Goal: Transaction & Acquisition: Book appointment/travel/reservation

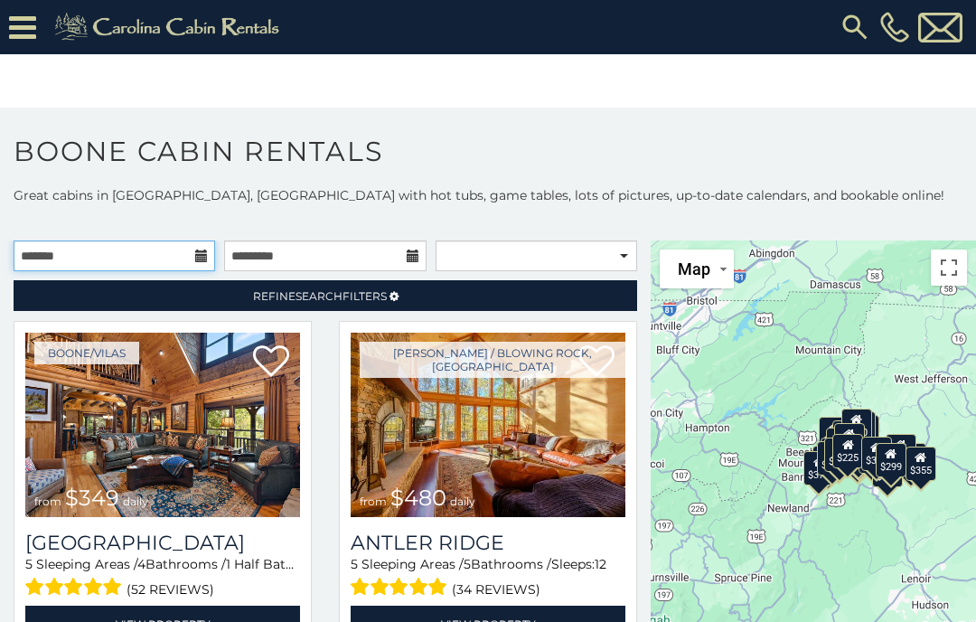
click at [179, 256] on input "text" at bounding box center [115, 255] width 202 height 31
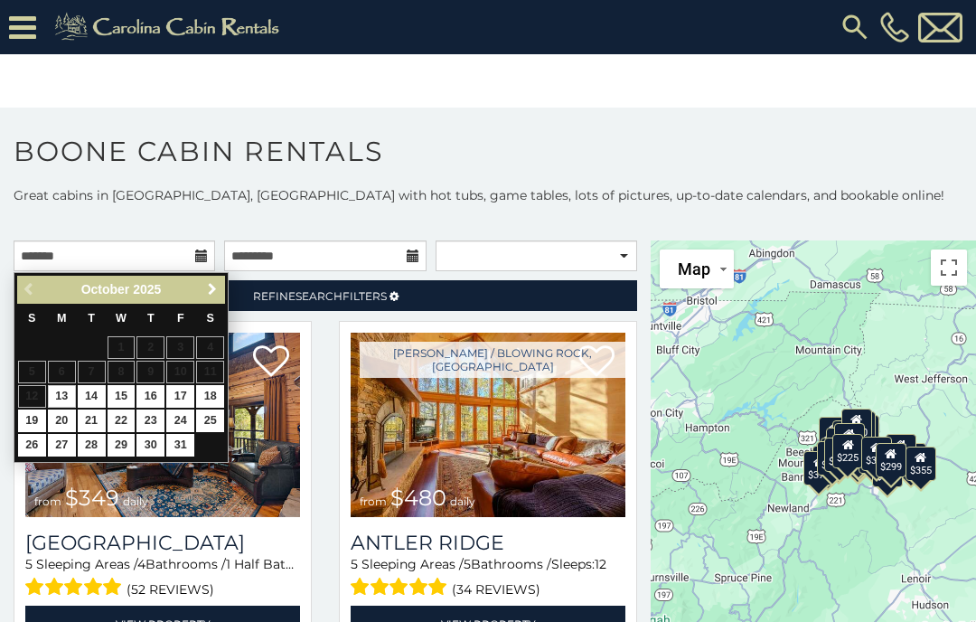
click at [209, 288] on span "Next" at bounding box center [212, 289] width 14 height 14
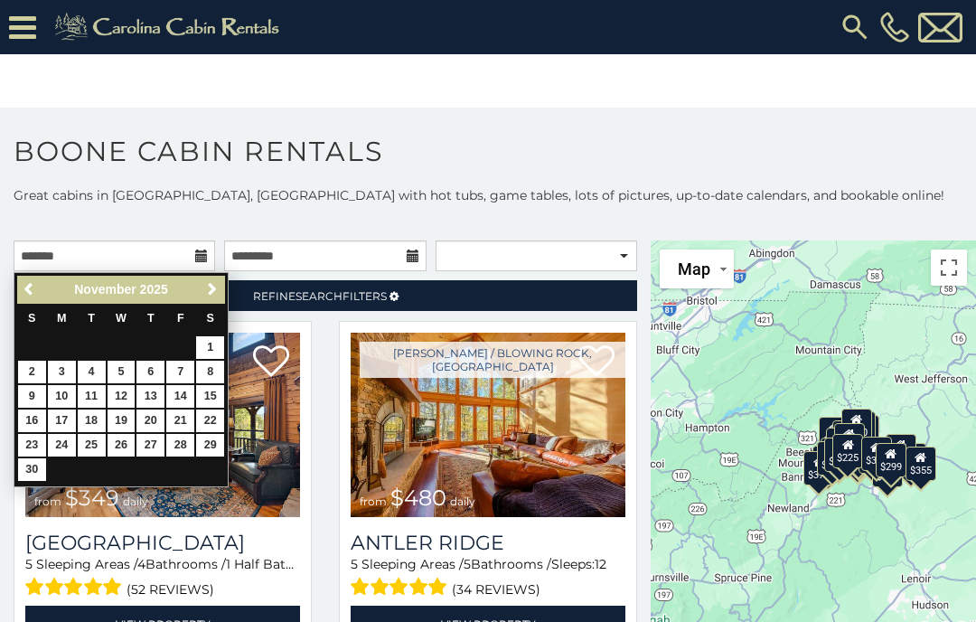
click at [90, 443] on link "25" at bounding box center [92, 445] width 28 height 23
type input "**********"
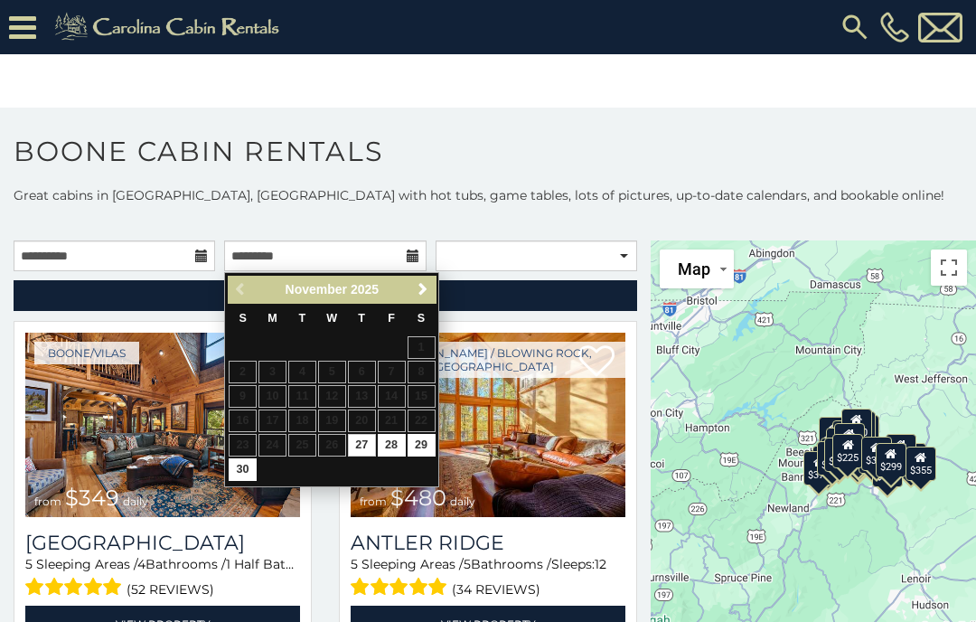
click at [417, 285] on span "Next" at bounding box center [423, 289] width 14 height 14
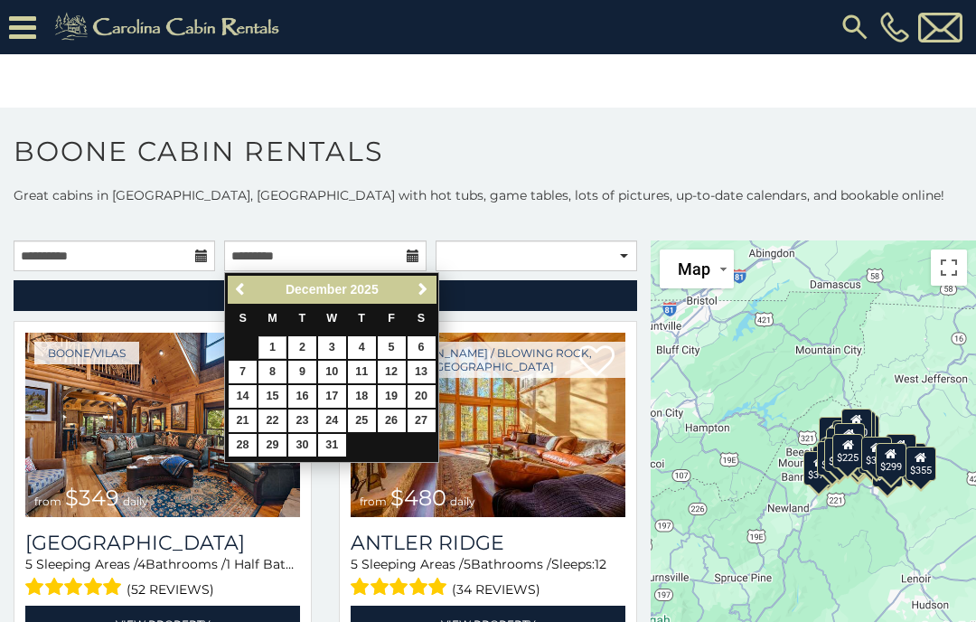
click at [270, 344] on link "1" at bounding box center [273, 347] width 28 height 23
type input "**********"
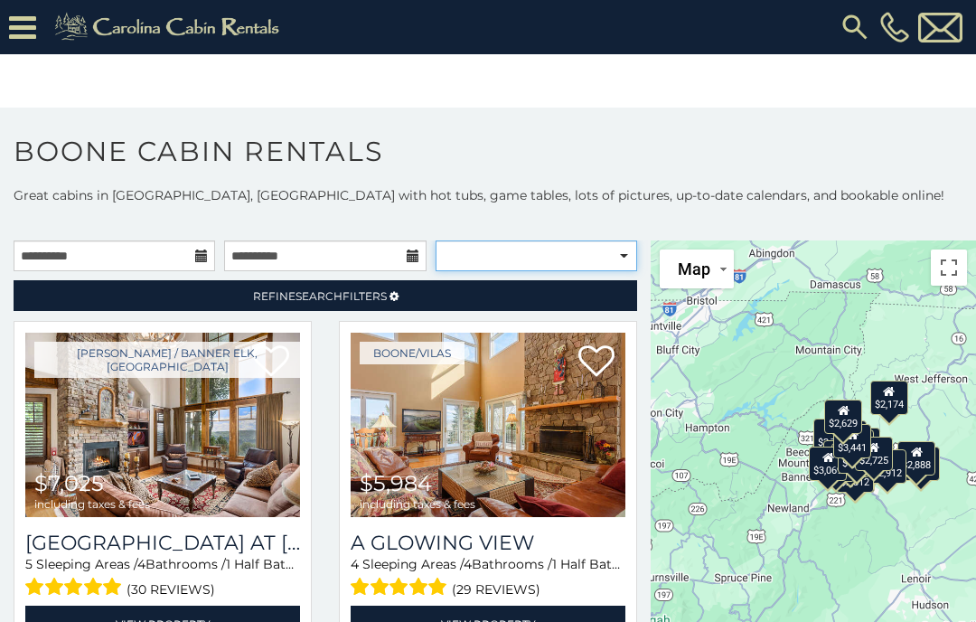
click at [626, 259] on select "**********" at bounding box center [537, 255] width 202 height 31
select select "**********"
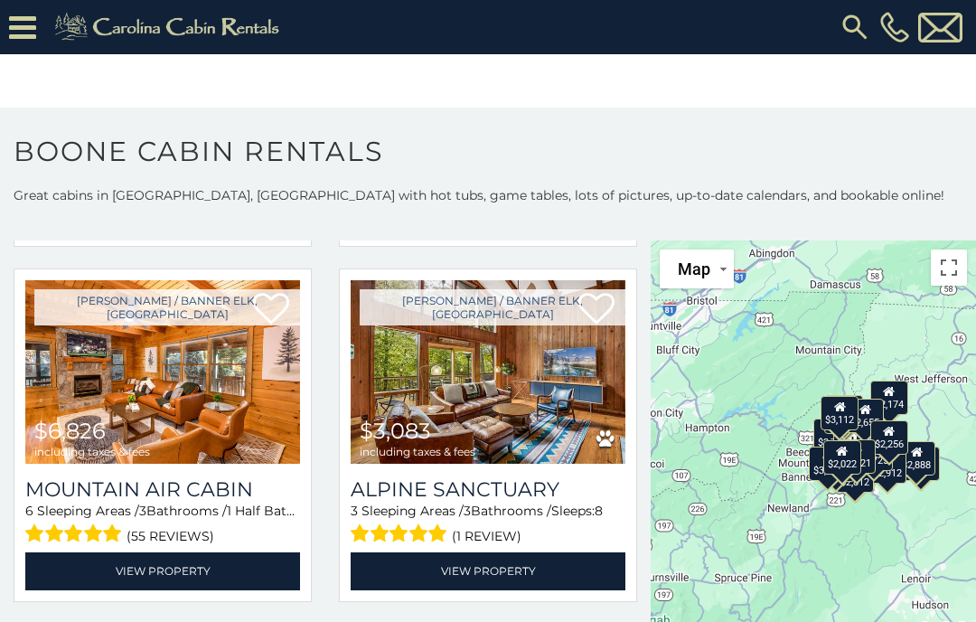
scroll to position [406, 0]
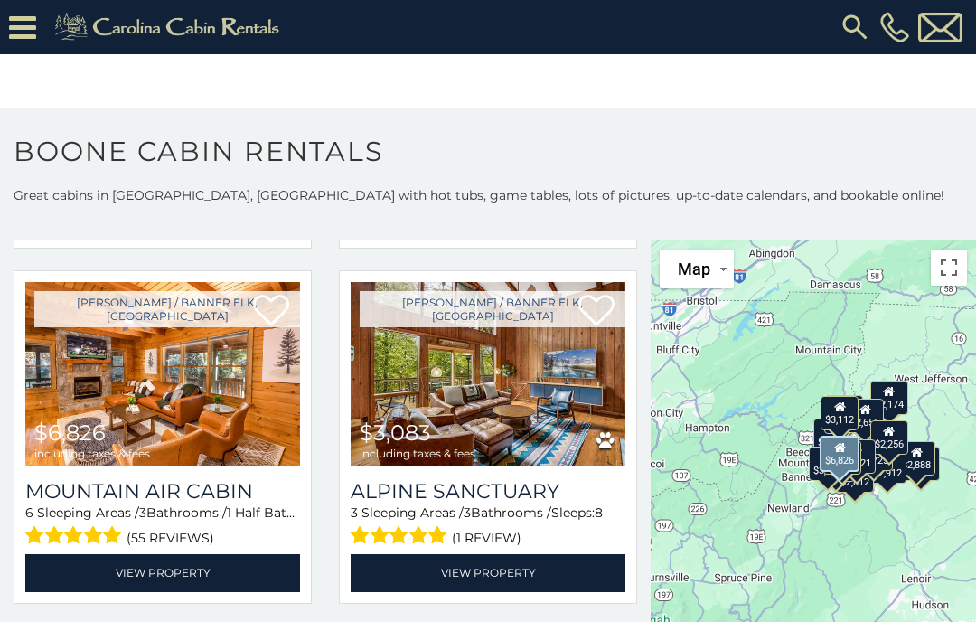
click at [269, 422] on img at bounding box center [162, 374] width 275 height 184
click at [14, 31] on icon at bounding box center [22, 28] width 27 height 32
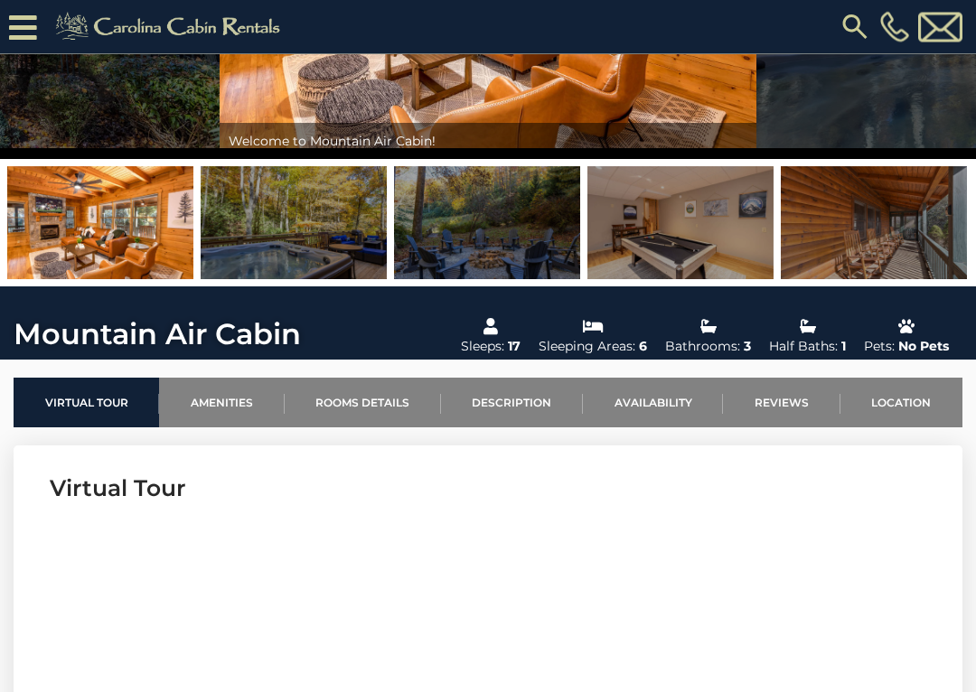
scroll to position [274, 0]
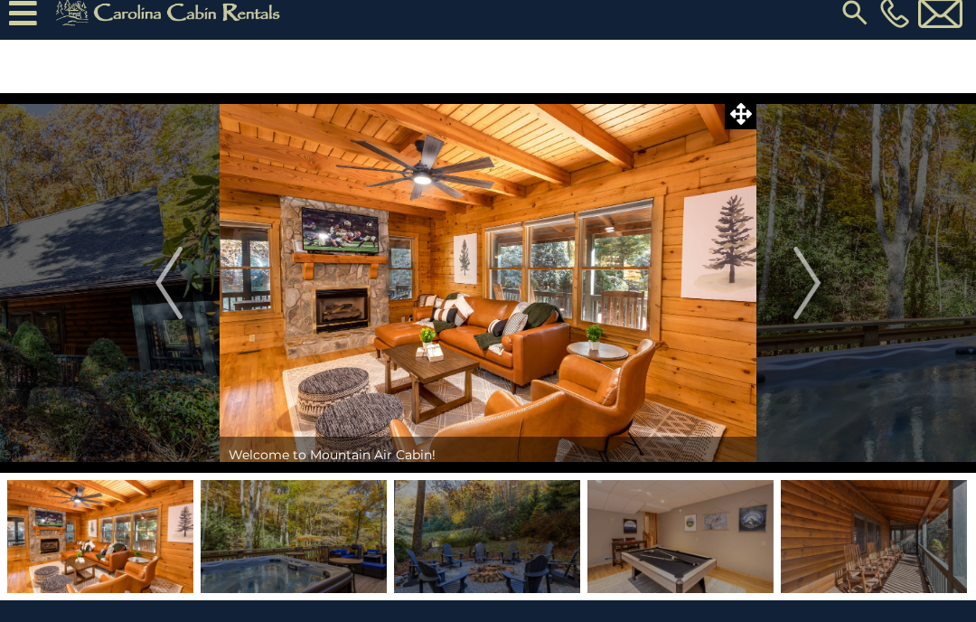
scroll to position [0, 0]
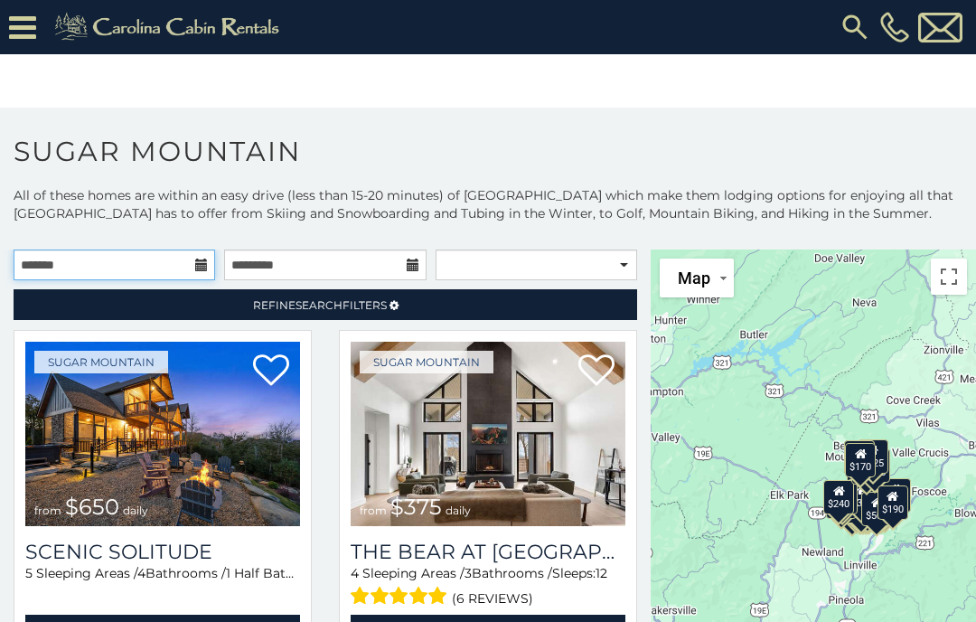
click at [186, 279] on input "text" at bounding box center [115, 265] width 202 height 31
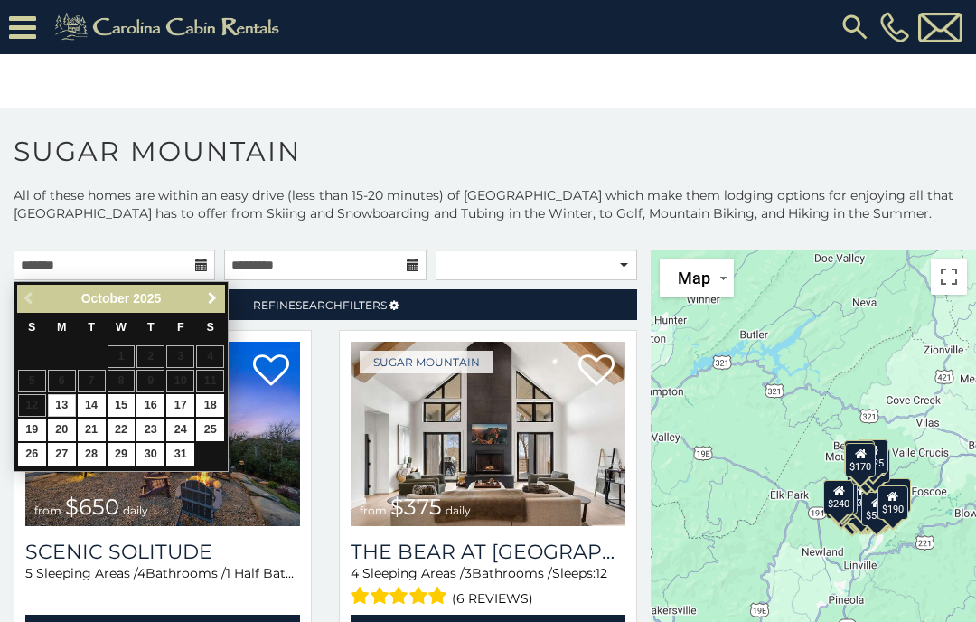
click at [216, 290] on link "Next" at bounding box center [212, 298] width 23 height 23
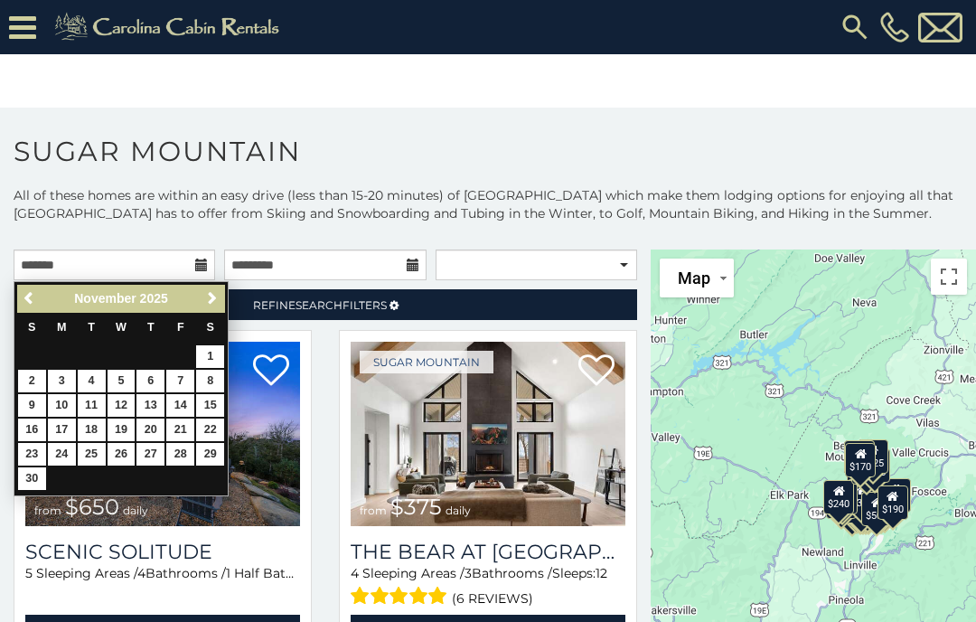
click at [86, 447] on link "25" at bounding box center [92, 454] width 28 height 23
type input "**********"
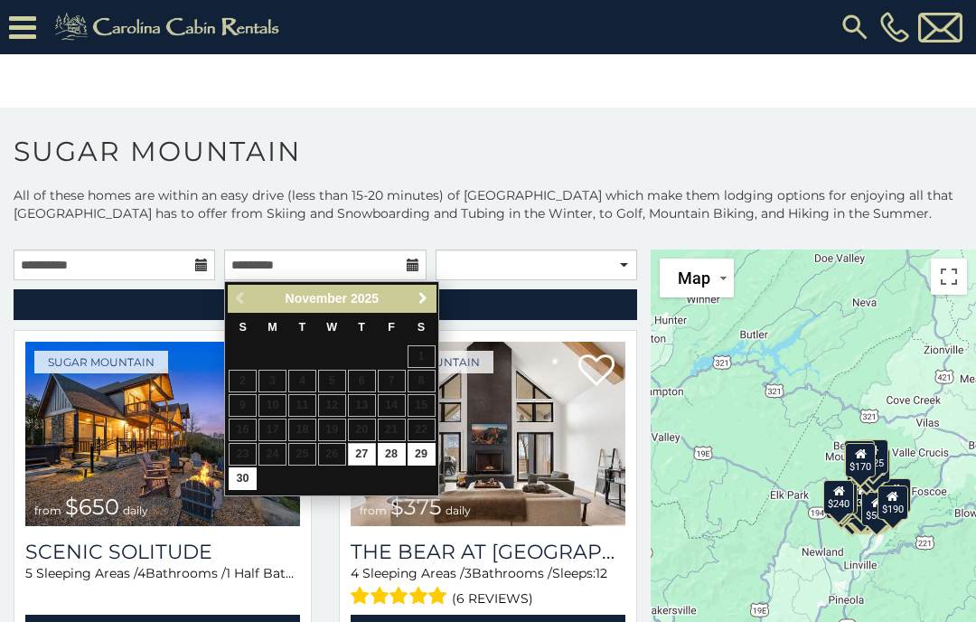
click at [419, 306] on link "Next" at bounding box center [422, 298] width 23 height 23
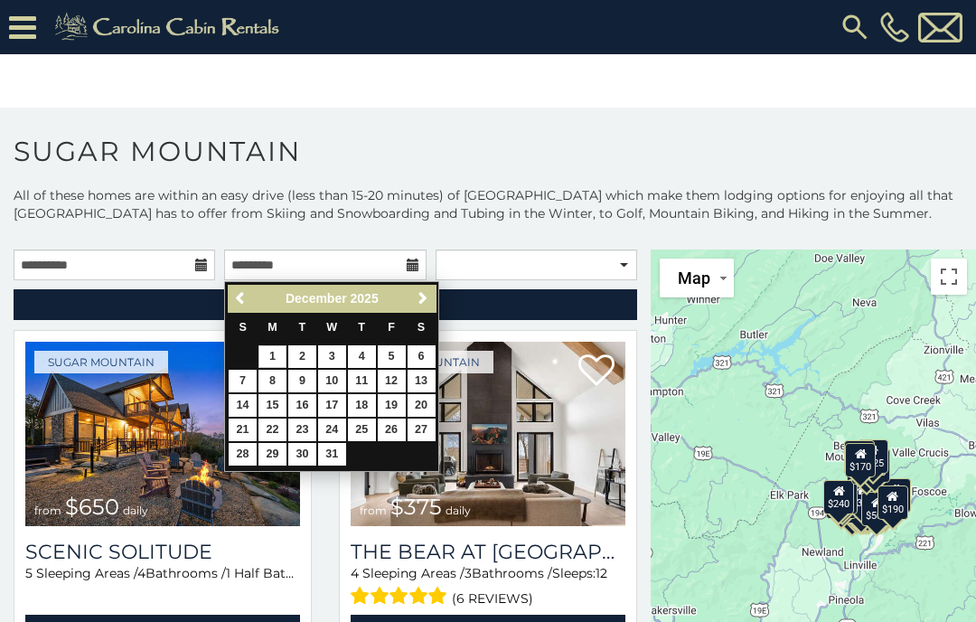
click at [274, 348] on link "1" at bounding box center [273, 356] width 28 height 23
type input "**********"
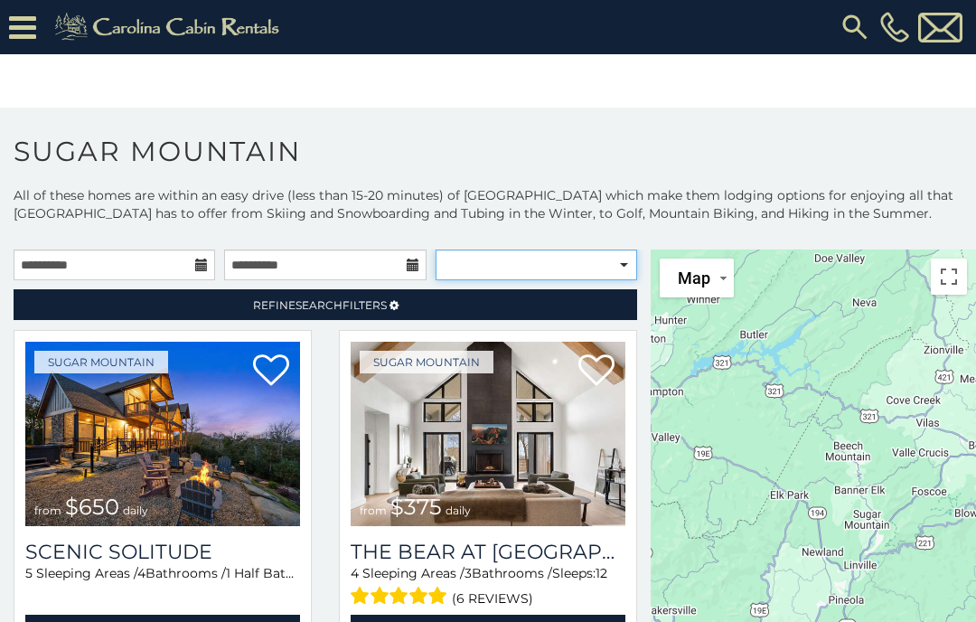
click at [619, 269] on select "**********" at bounding box center [537, 265] width 202 height 31
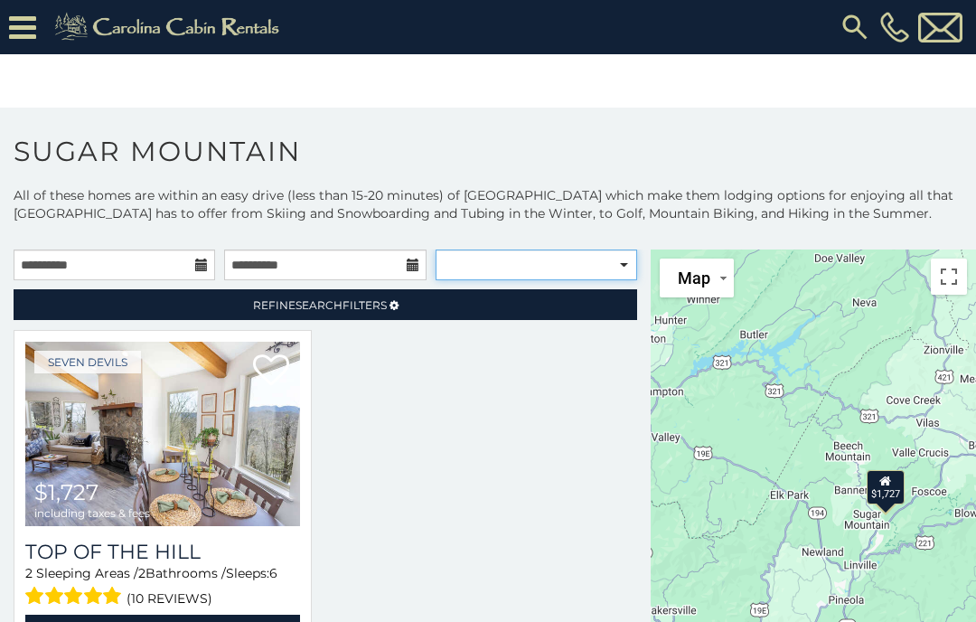
select select "**********"
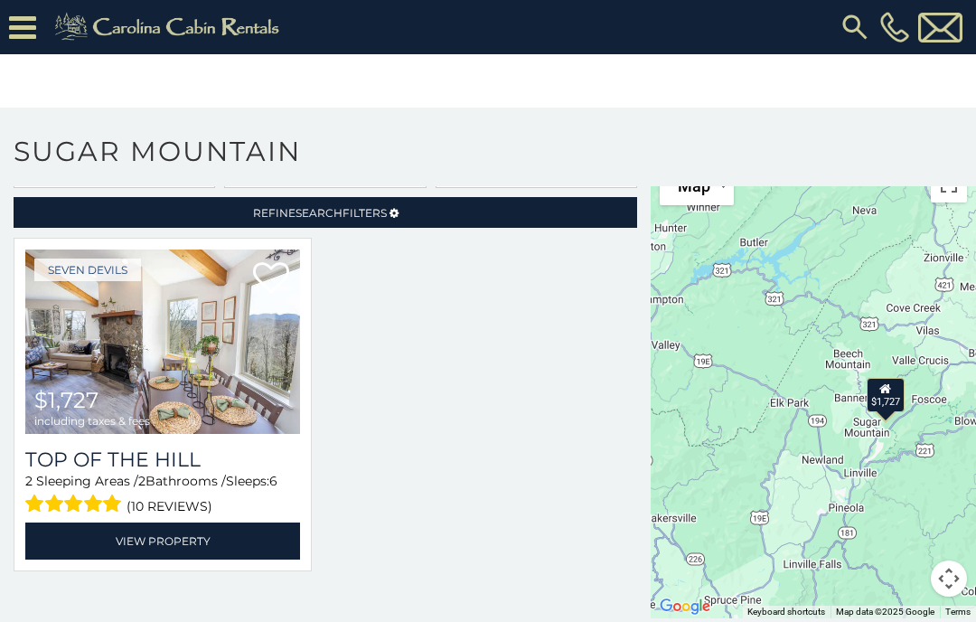
click at [17, 30] on icon at bounding box center [22, 28] width 27 height 32
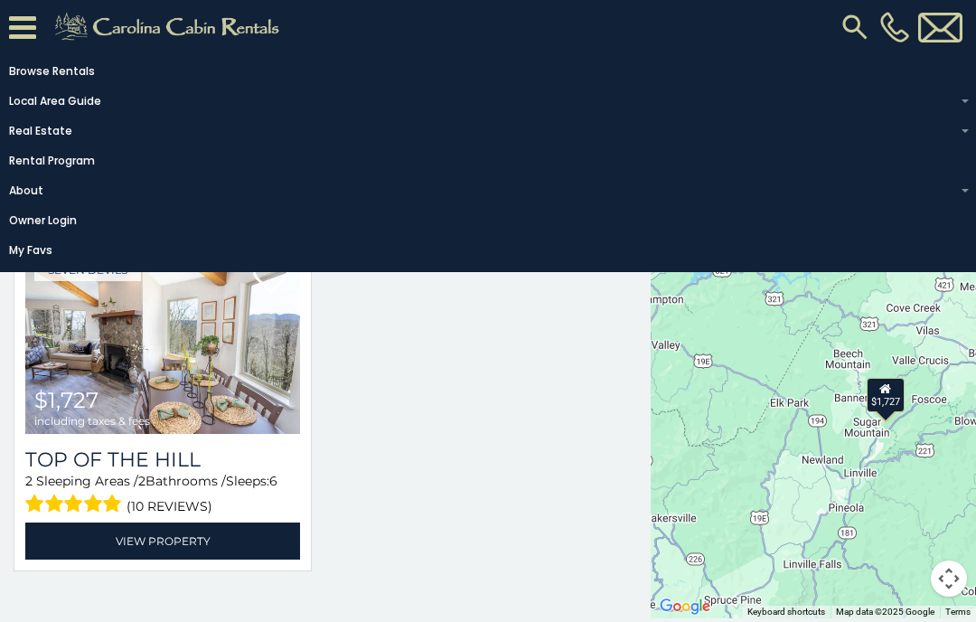
click at [466, 448] on div at bounding box center [325, 415] width 651 height 355
click at [487, 476] on div at bounding box center [325, 415] width 651 height 355
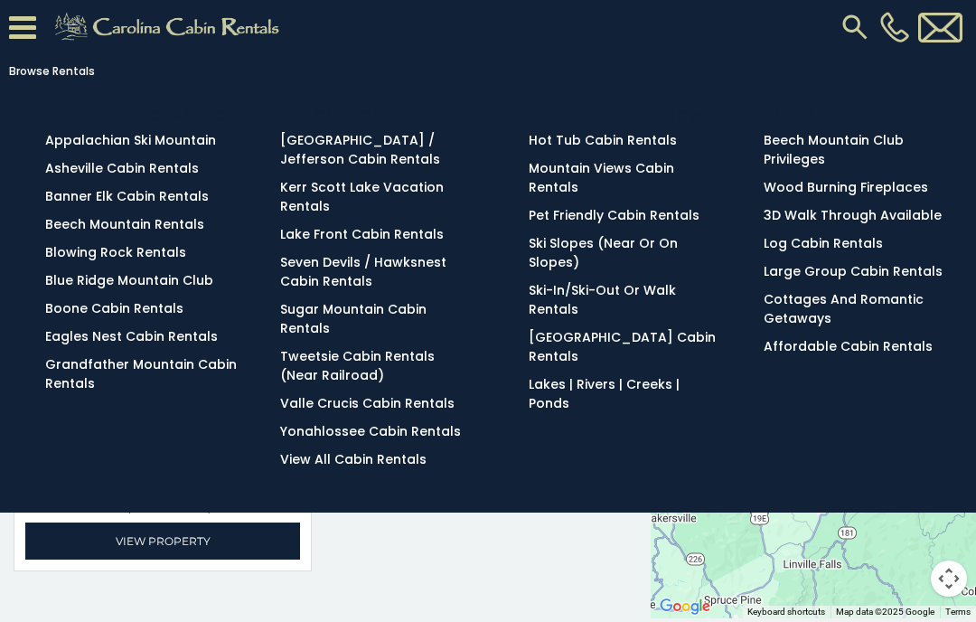
click at [674, 172] on link "Mountain Views Cabin Rentals" at bounding box center [602, 177] width 146 height 37
click at [666, 206] on link "Pet Friendly Cabin Rentals" at bounding box center [614, 215] width 171 height 18
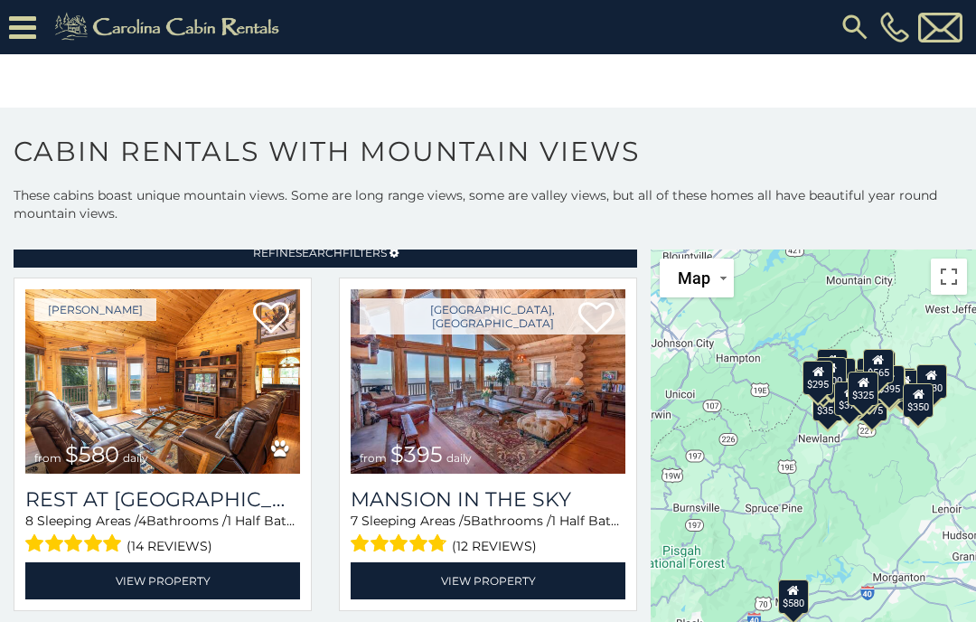
scroll to position [54, 0]
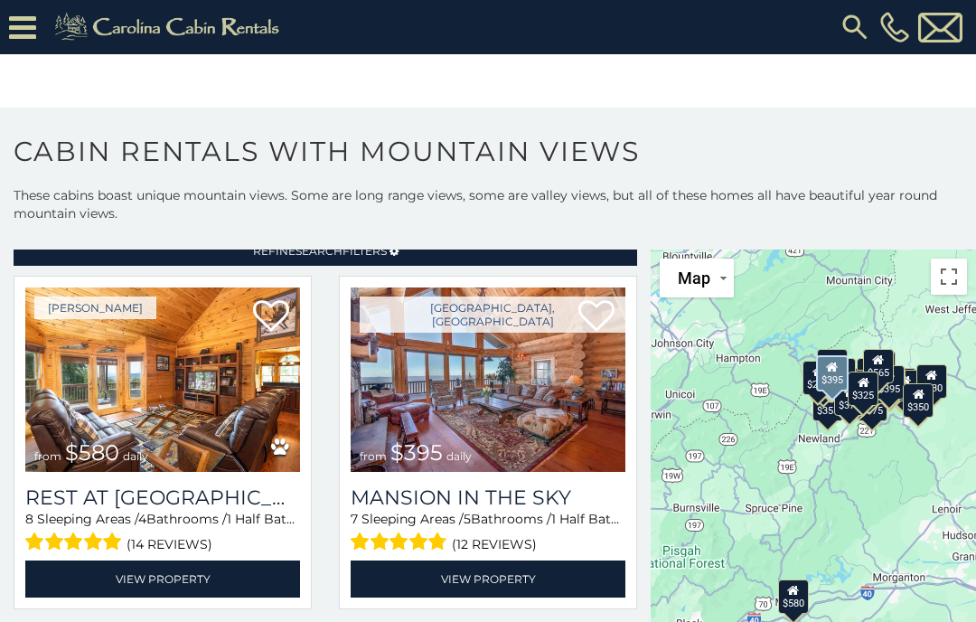
click at [515, 578] on link "View Property" at bounding box center [488, 578] width 275 height 37
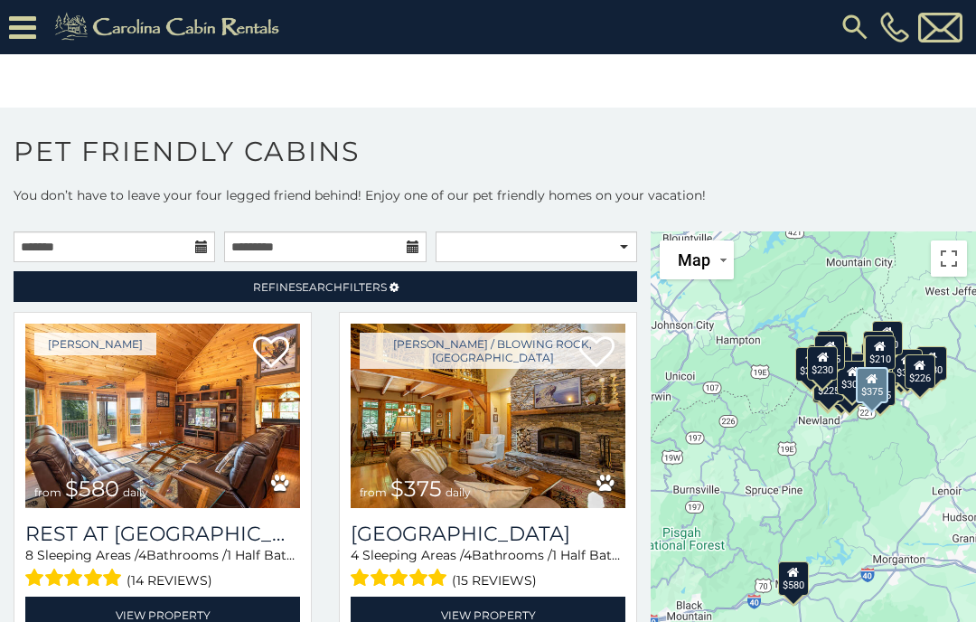
click at [544, 466] on img at bounding box center [488, 416] width 275 height 184
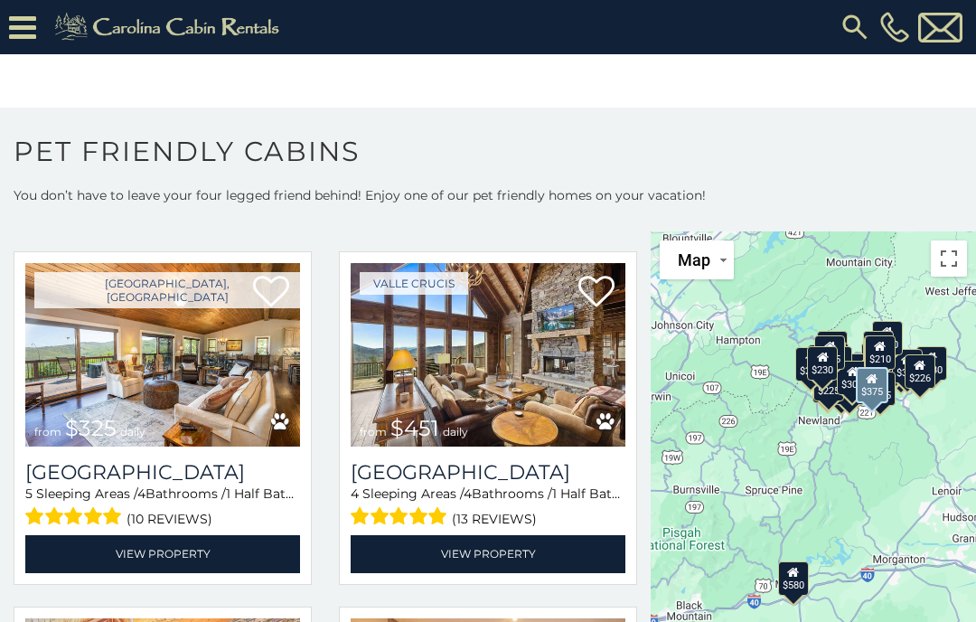
scroll to position [406, 0]
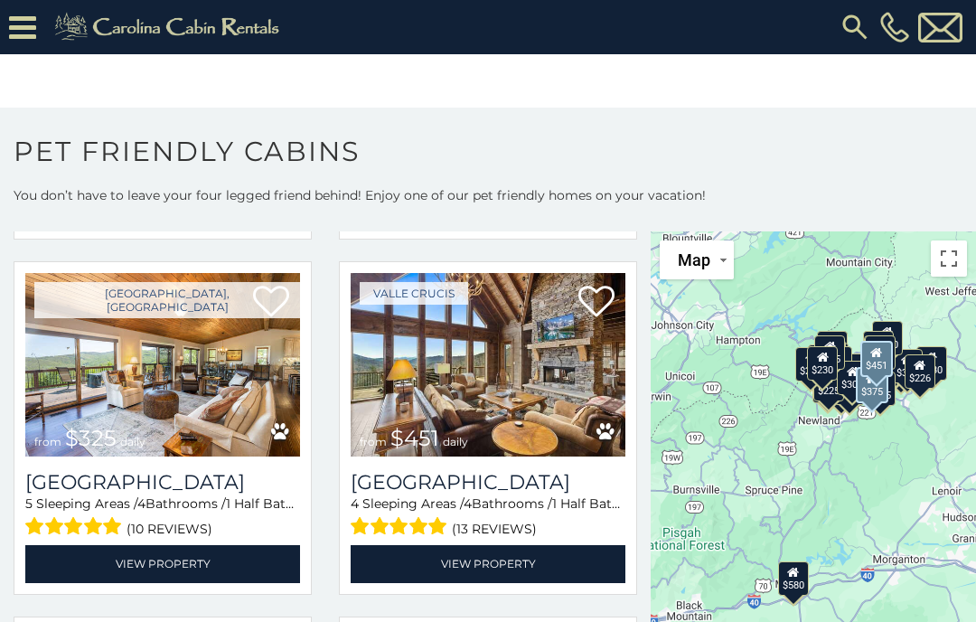
click at [512, 383] on img at bounding box center [488, 365] width 275 height 184
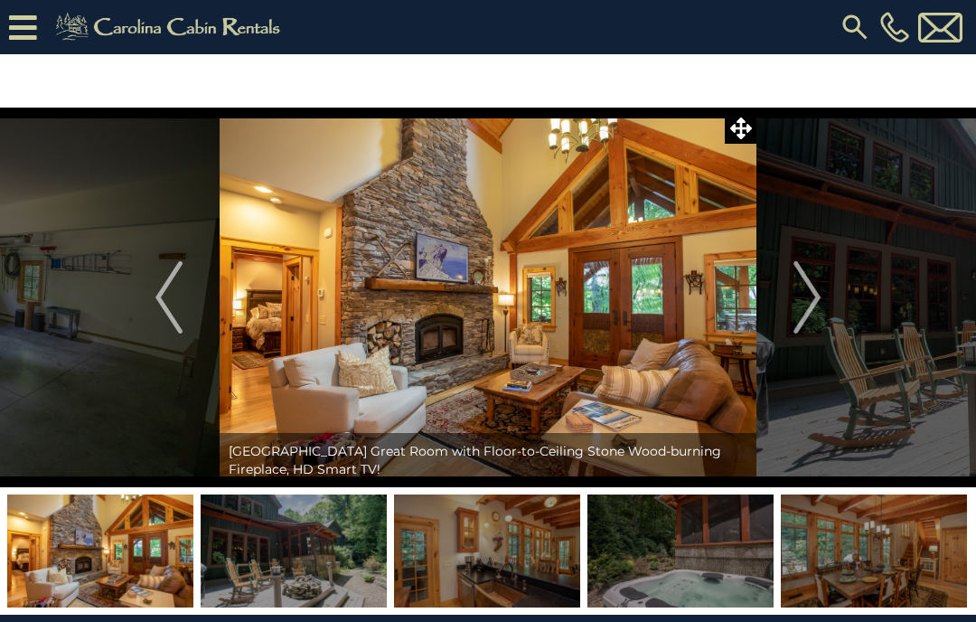
click at [807, 310] on img "Next" at bounding box center [807, 297] width 27 height 72
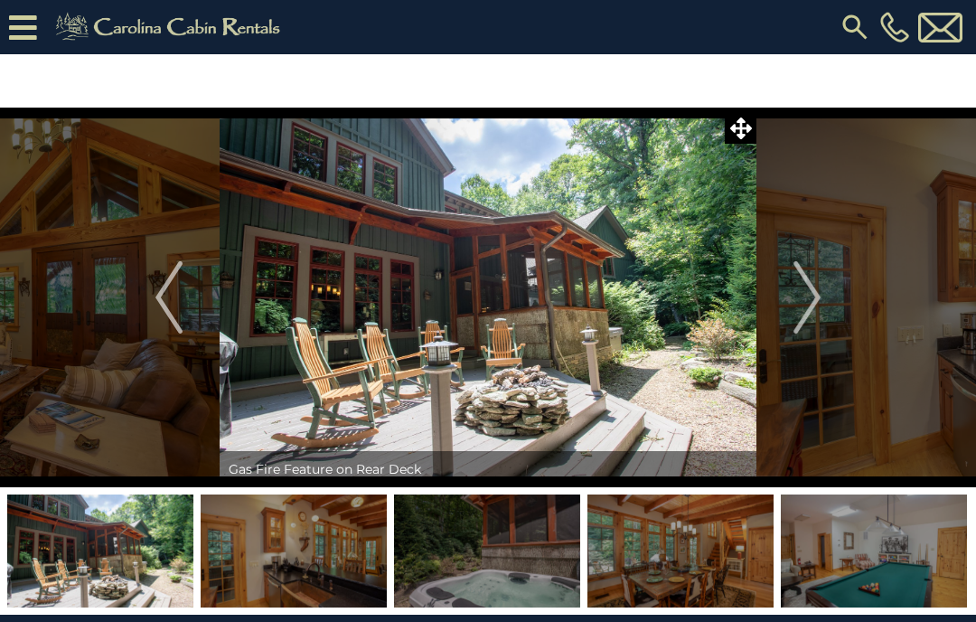
click at [805, 305] on img "Next" at bounding box center [807, 297] width 27 height 72
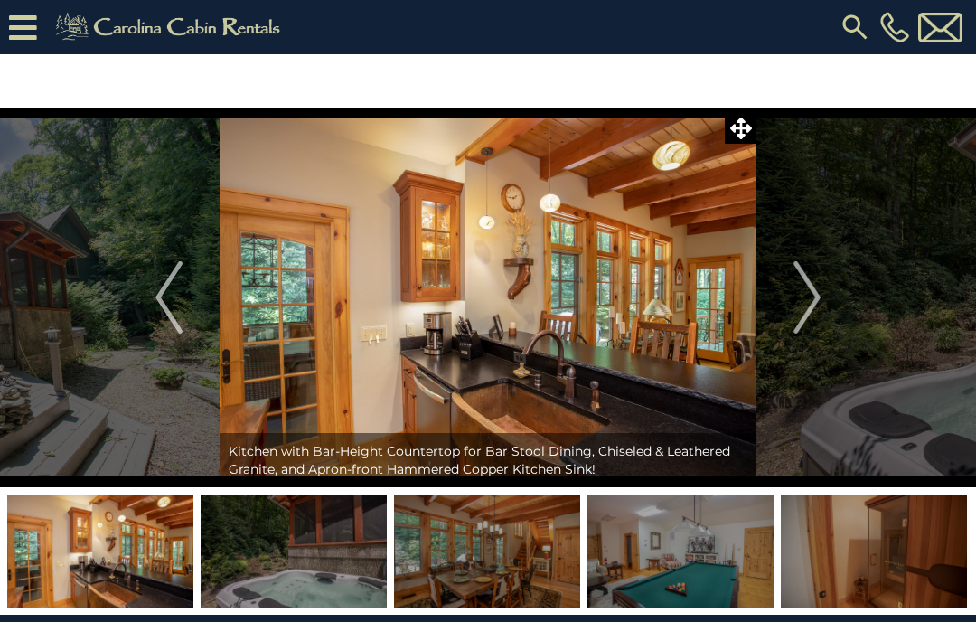
click at [794, 307] on img "Next" at bounding box center [807, 297] width 27 height 72
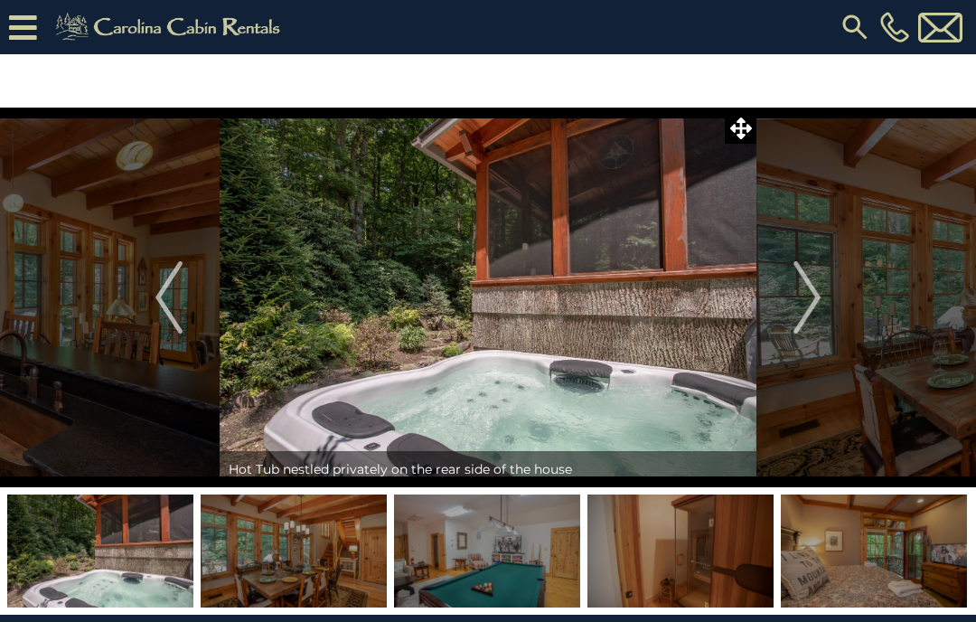
click at [787, 298] on button "Next" at bounding box center [807, 298] width 101 height 380
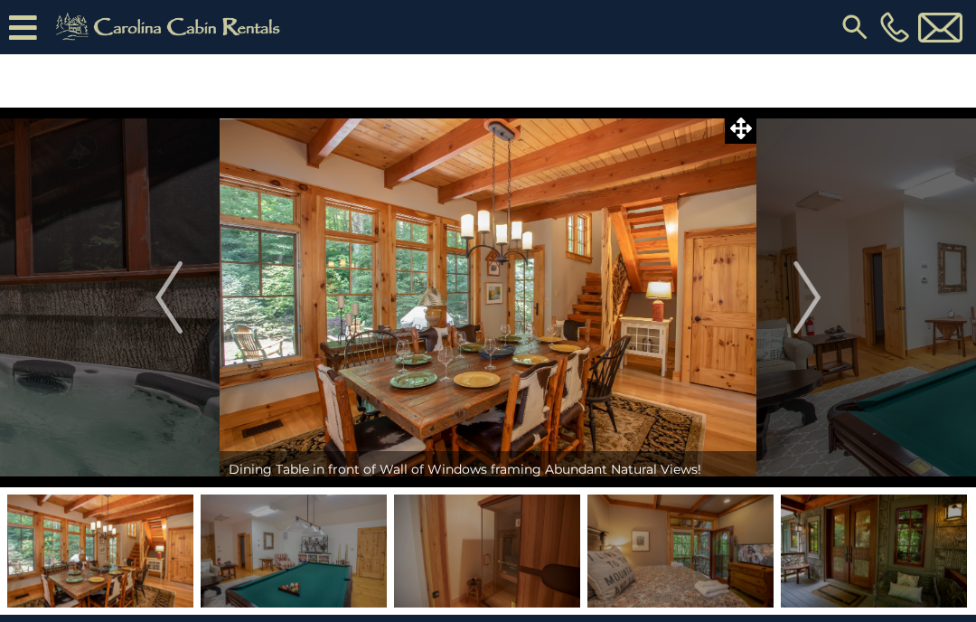
click at [802, 301] on img "Next" at bounding box center [807, 297] width 27 height 72
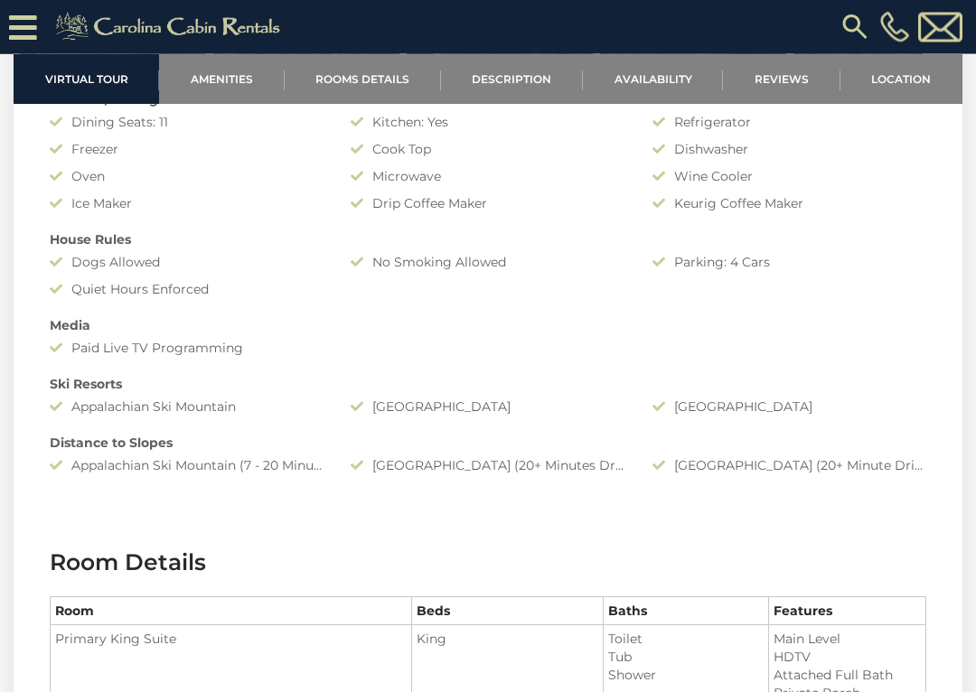
scroll to position [1606, 0]
click at [881, 469] on div "[GEOGRAPHIC_DATA] (20+ Minute Drive)" at bounding box center [789, 466] width 301 height 18
click at [795, 469] on div "[GEOGRAPHIC_DATA] (20+ Minute Drive)" at bounding box center [789, 466] width 301 height 18
click at [748, 474] on div "[GEOGRAPHIC_DATA] (20+ Minute Drive)" at bounding box center [789, 466] width 301 height 18
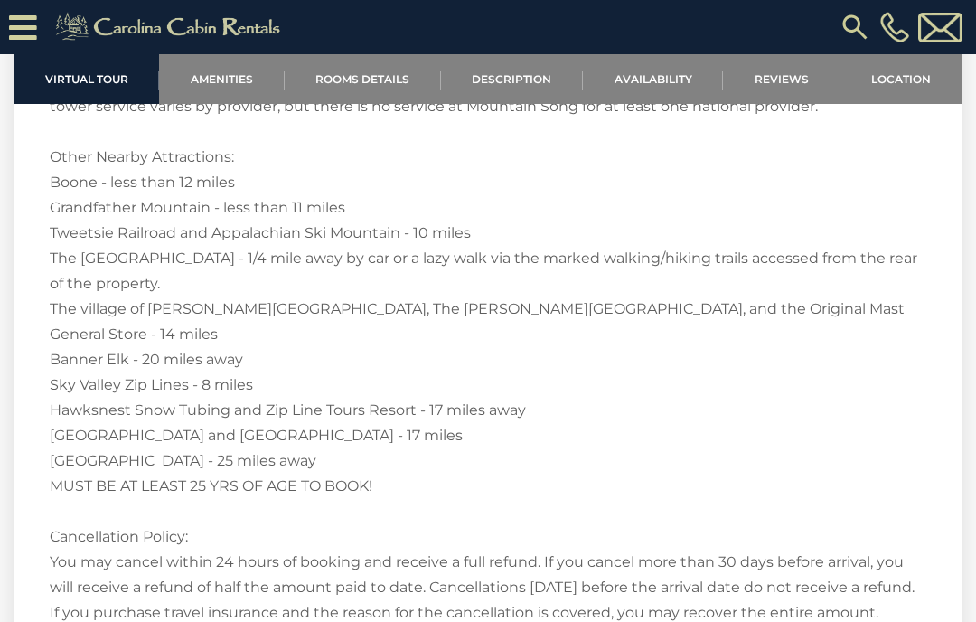
scroll to position [3866, 0]
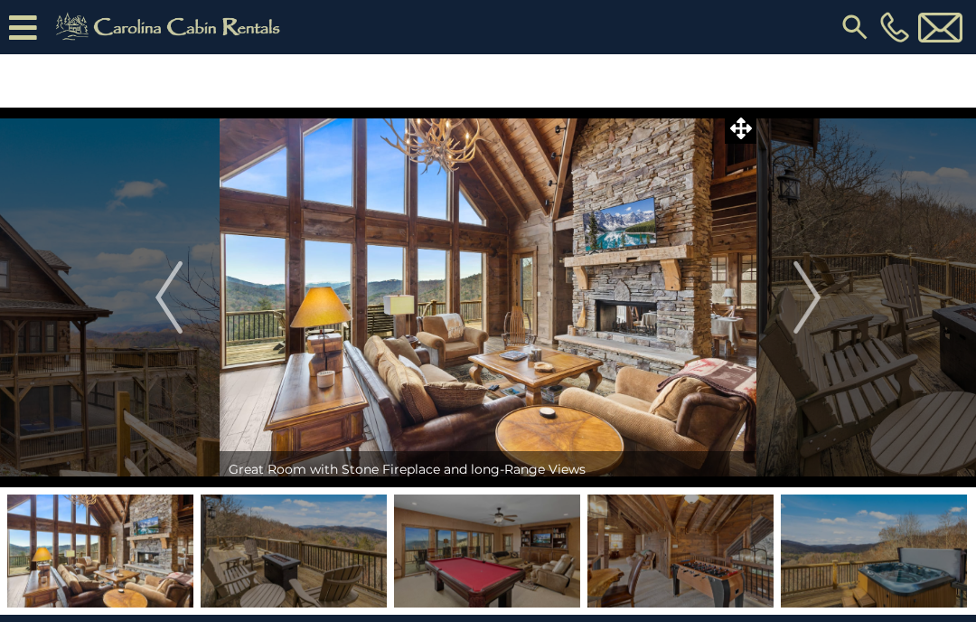
click at [801, 296] on img "Next" at bounding box center [807, 297] width 27 height 72
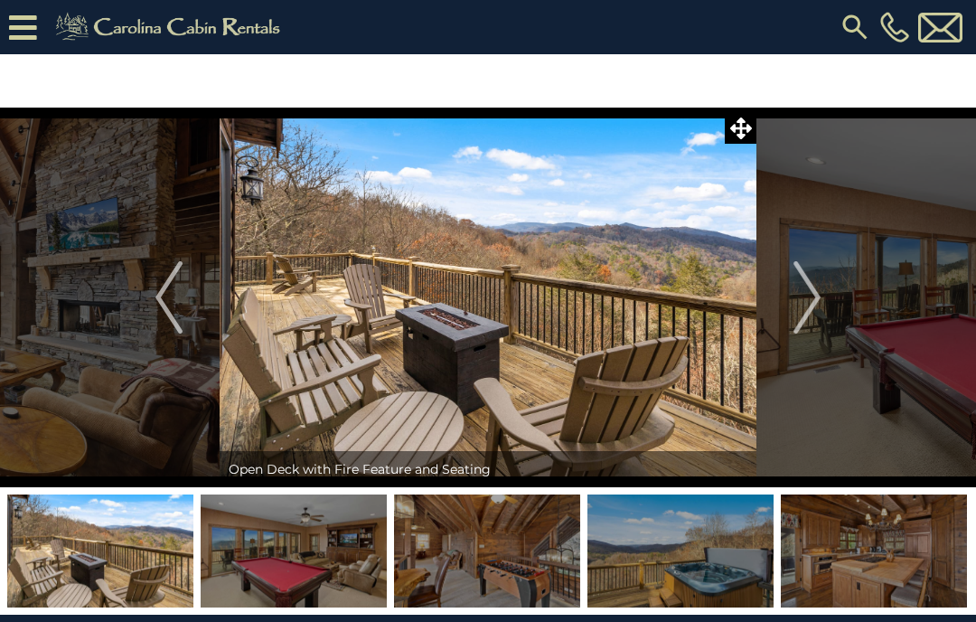
click at [807, 296] on img "Next" at bounding box center [807, 297] width 27 height 72
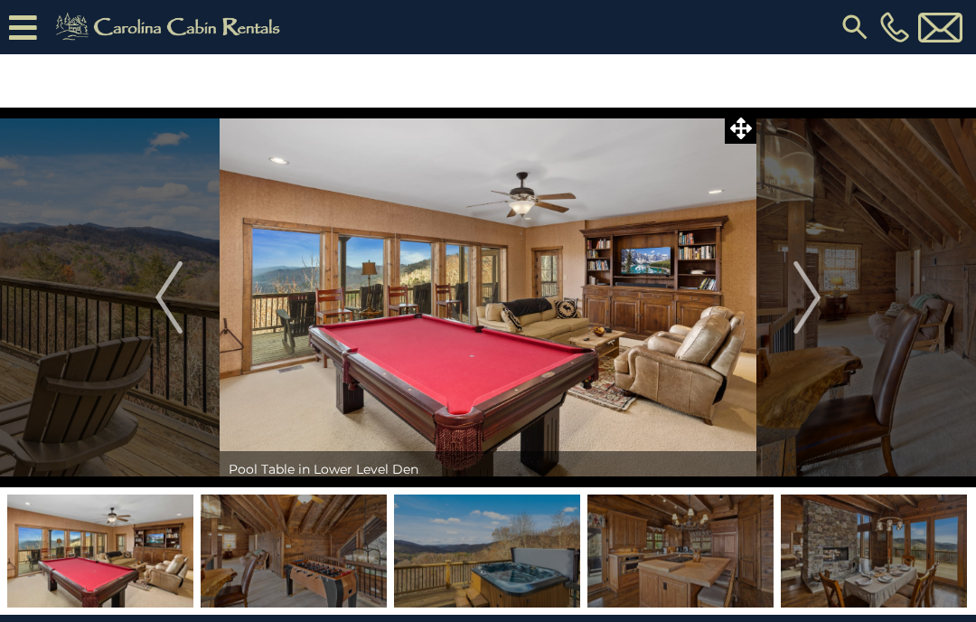
click at [807, 303] on img "Next" at bounding box center [807, 297] width 27 height 72
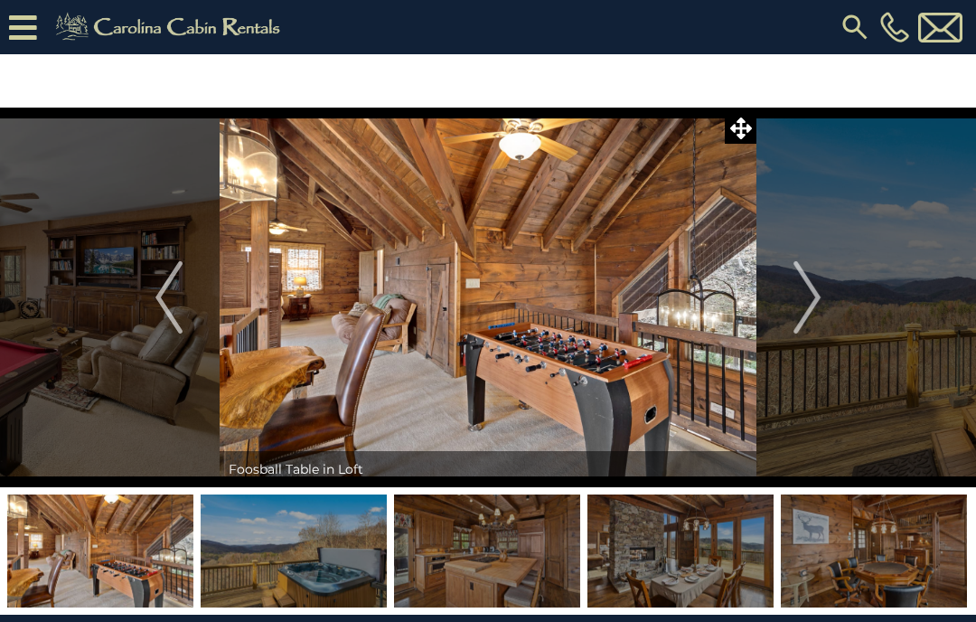
click at [801, 309] on img "Next" at bounding box center [807, 297] width 27 height 72
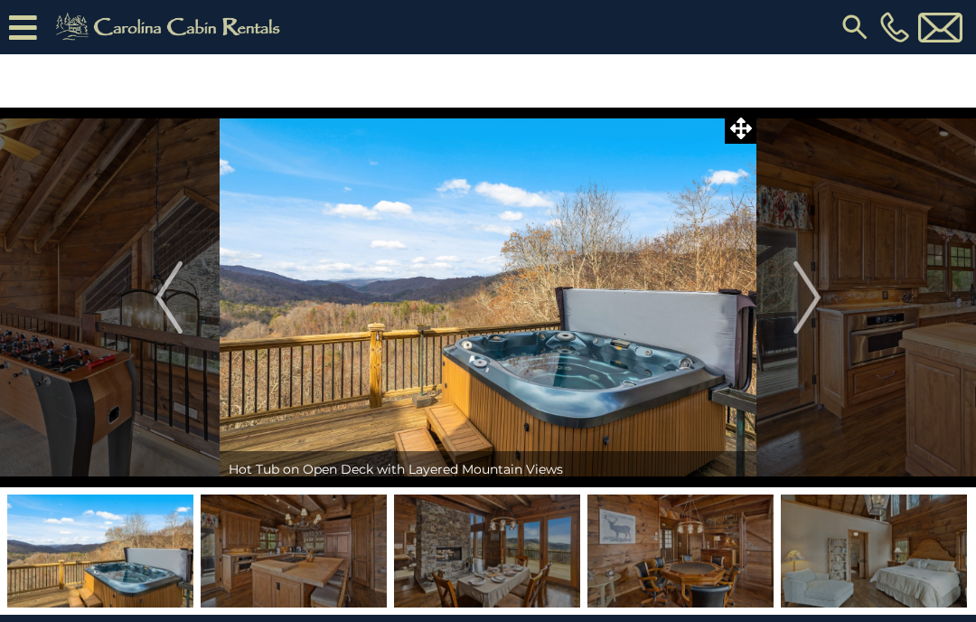
click at [802, 311] on img "Next" at bounding box center [807, 297] width 27 height 72
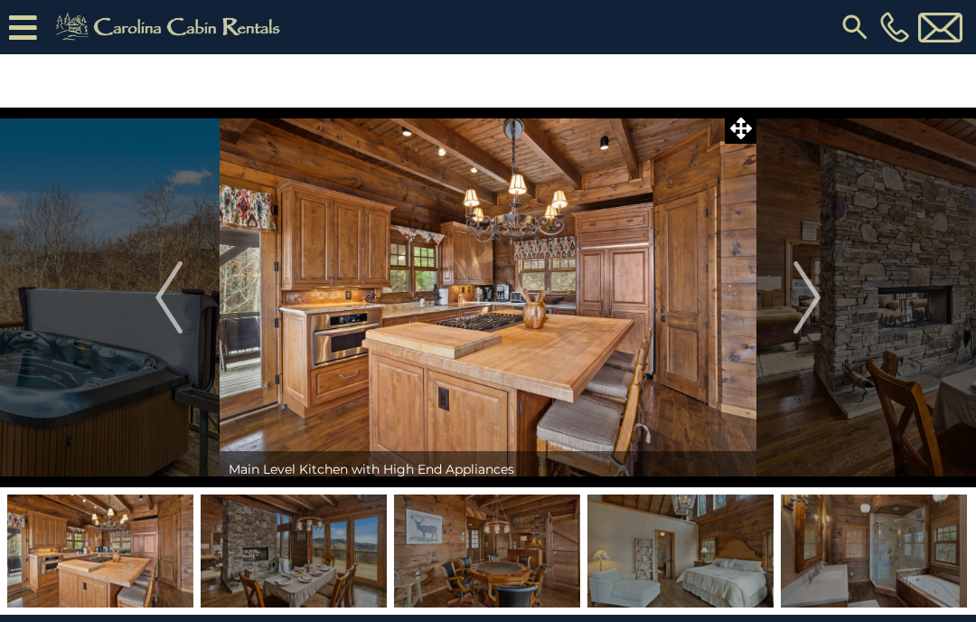
click at [808, 307] on img "Next" at bounding box center [807, 297] width 27 height 72
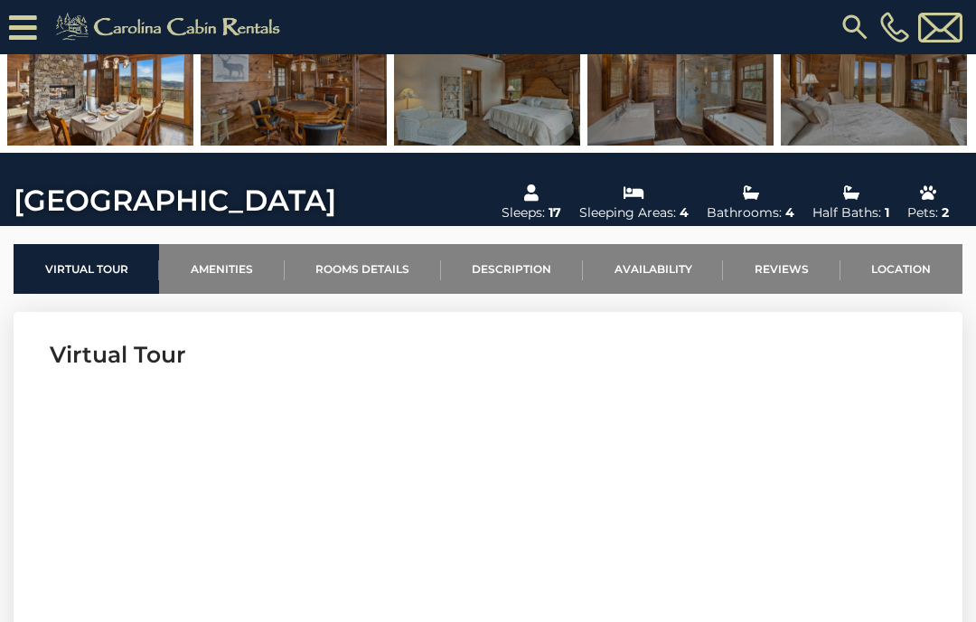
click at [661, 279] on link "Availability" at bounding box center [653, 269] width 140 height 50
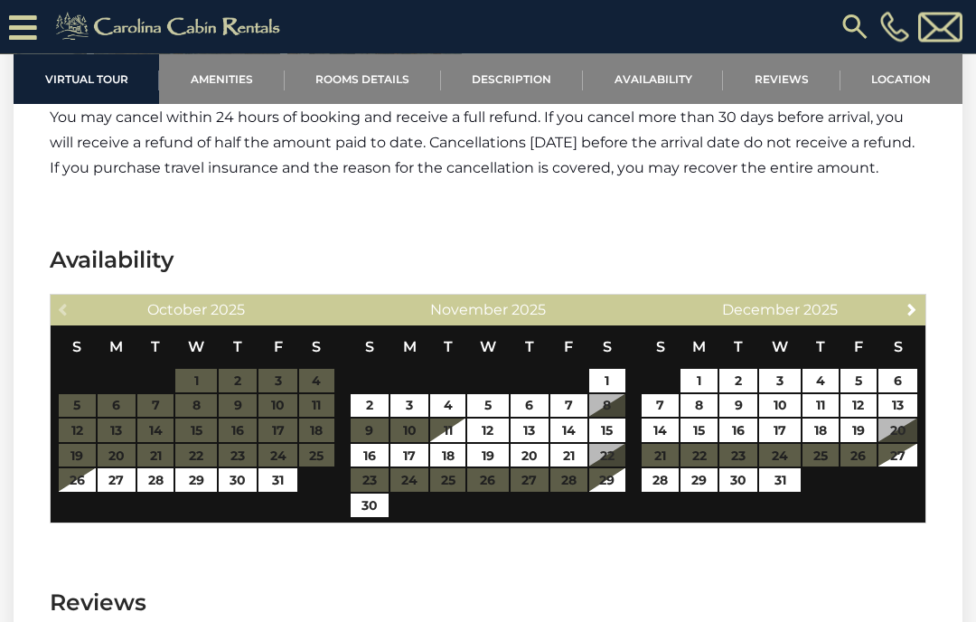
scroll to position [3341, 0]
